Goal: Task Accomplishment & Management: Use online tool/utility

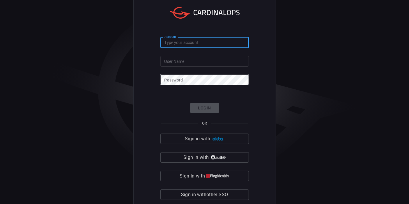
click at [185, 43] on input "Account" at bounding box center [204, 42] width 88 height 11
type input "avalara"
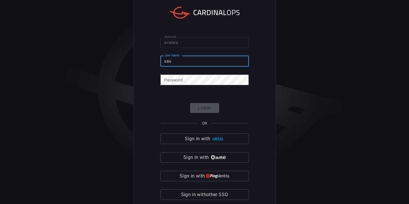
type input "[PERSON_NAME].jadhav"
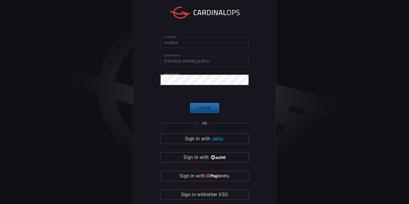
click at [213, 107] on button "Login" at bounding box center [204, 108] width 29 height 10
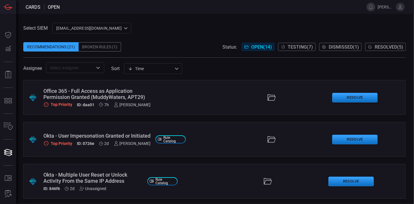
click at [309, 49] on span "Testing ( 7 )" at bounding box center [300, 47] width 25 height 6
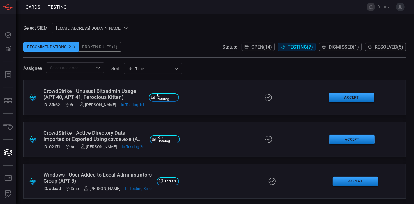
click at [267, 45] on span "Open ( 14 )" at bounding box center [261, 47] width 21 height 6
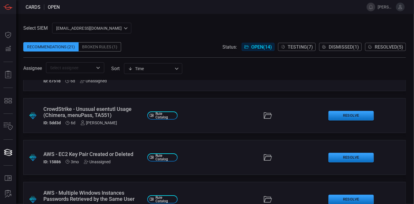
scroll to position [323, 0]
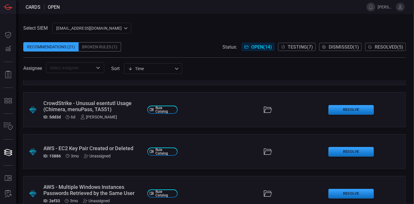
click at [101, 104] on div "CrowdStrike - Unusual esentutl Usage (Chimera, menuPass, TA551)" at bounding box center [92, 106] width 99 height 12
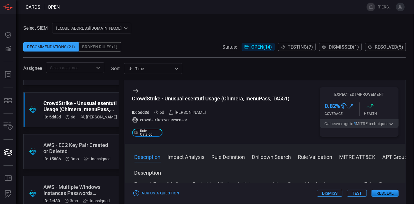
click at [356, 192] on button "Test" at bounding box center [357, 193] width 20 height 7
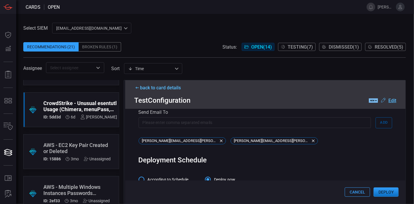
scroll to position [384, 0]
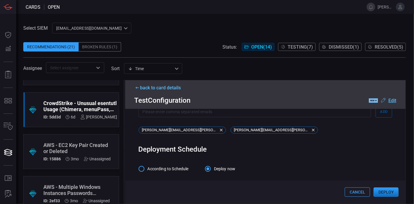
click at [387, 194] on button "Deploy" at bounding box center [385, 191] width 25 height 9
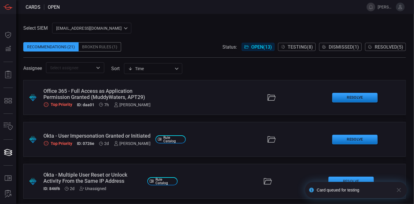
click at [293, 46] on span "Testing ( 8 )" at bounding box center [300, 47] width 25 height 6
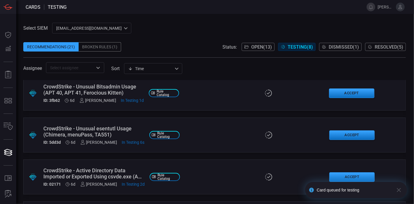
scroll to position [5, 0]
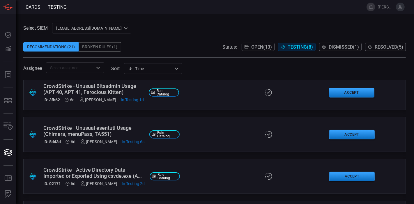
click at [90, 128] on div "CrowdStrike - Unusual esentutl Usage (Chimera, menuPass, TA551)" at bounding box center [93, 131] width 101 height 12
